Goal: Task Accomplishment & Management: Use online tool/utility

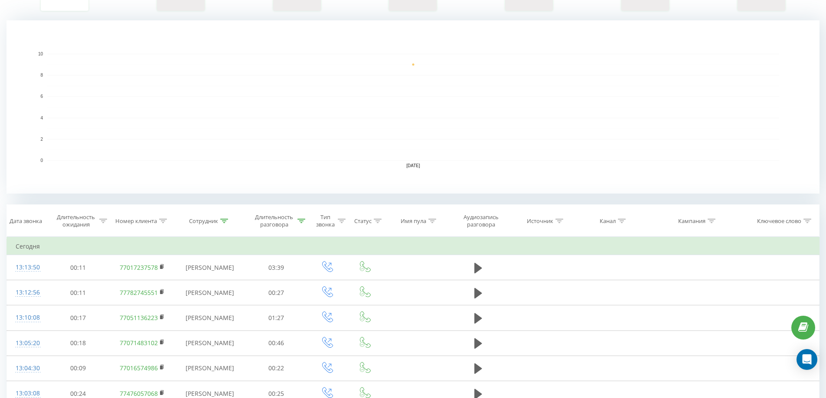
scroll to position [173, 0]
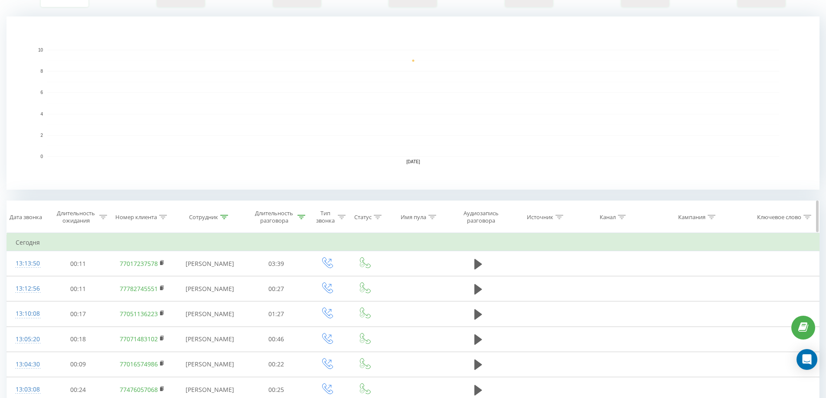
click at [230, 218] on div "Сотрудник" at bounding box center [210, 217] width 70 height 7
click at [228, 219] on icon at bounding box center [224, 217] width 8 height 4
click at [224, 218] on icon at bounding box center [225, 217] width 8 height 4
drag, startPoint x: 207, startPoint y: 282, endPoint x: 168, endPoint y: 278, distance: 38.7
click at [168, 278] on div "Фильтровать по условию Содержит лу Отмена OK" at bounding box center [210, 272] width 94 height 78
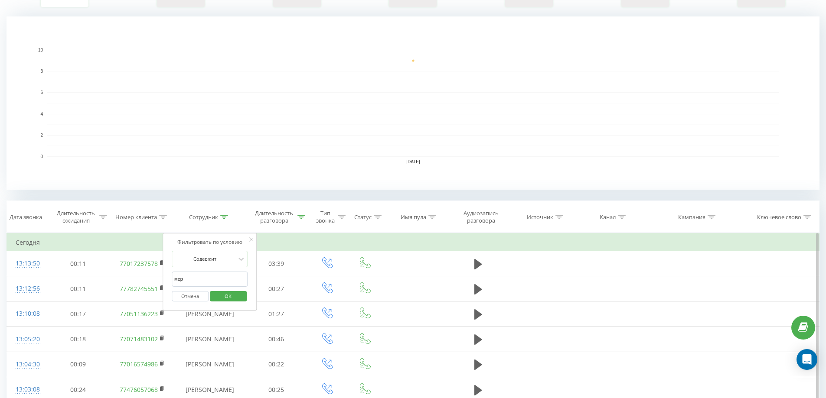
click at [235, 295] on span "OK" at bounding box center [228, 295] width 24 height 13
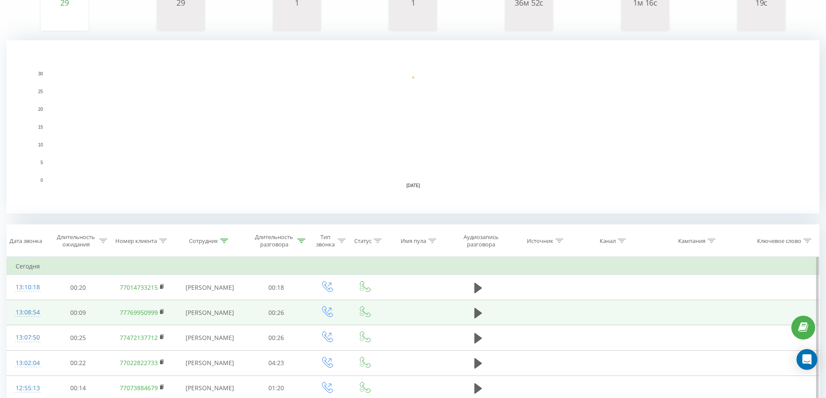
scroll to position [208, 0]
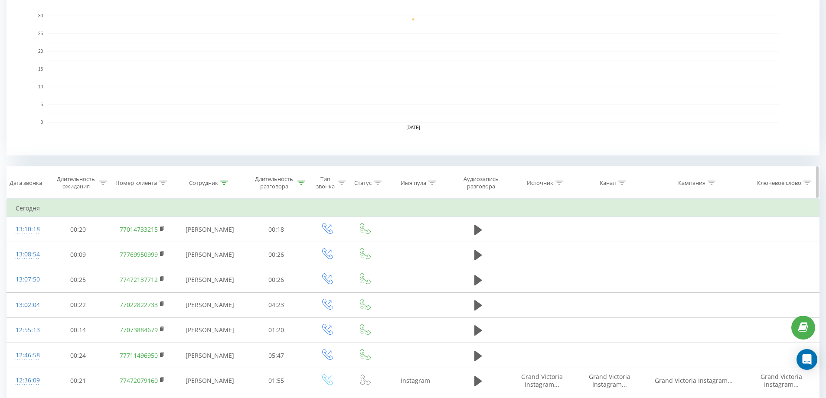
click at [226, 179] on div at bounding box center [224, 182] width 8 height 7
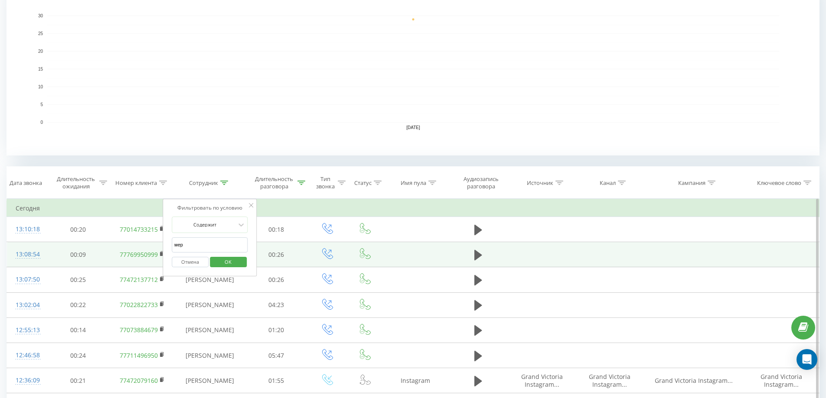
drag, startPoint x: 211, startPoint y: 247, endPoint x: 135, endPoint y: 247, distance: 75.4
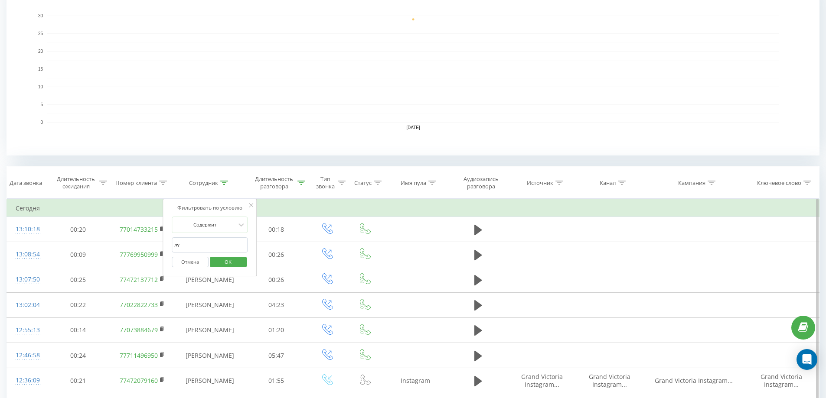
type input "лу"
click at [230, 264] on span "OK" at bounding box center [228, 261] width 24 height 13
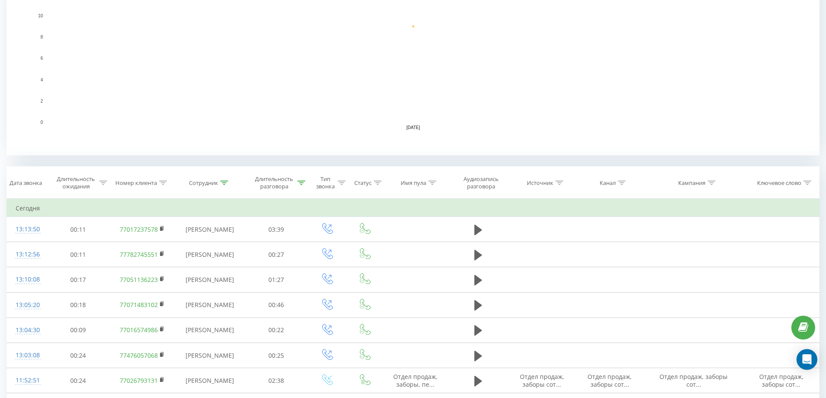
scroll to position [164, 0]
